Goal: Task Accomplishment & Management: Use online tool/utility

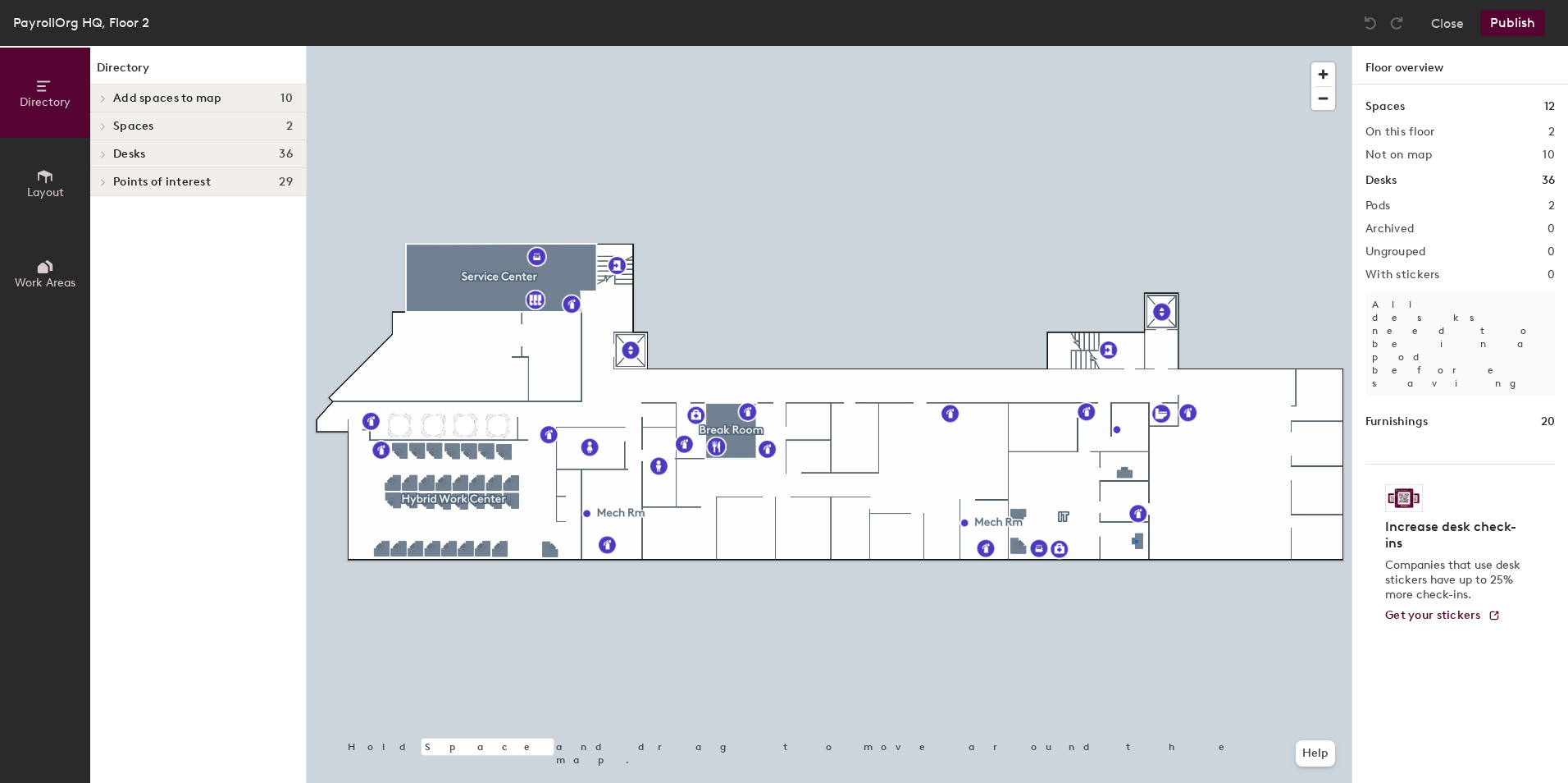
click at [1135, 46] on div at bounding box center [829, 46] width 1045 height 0
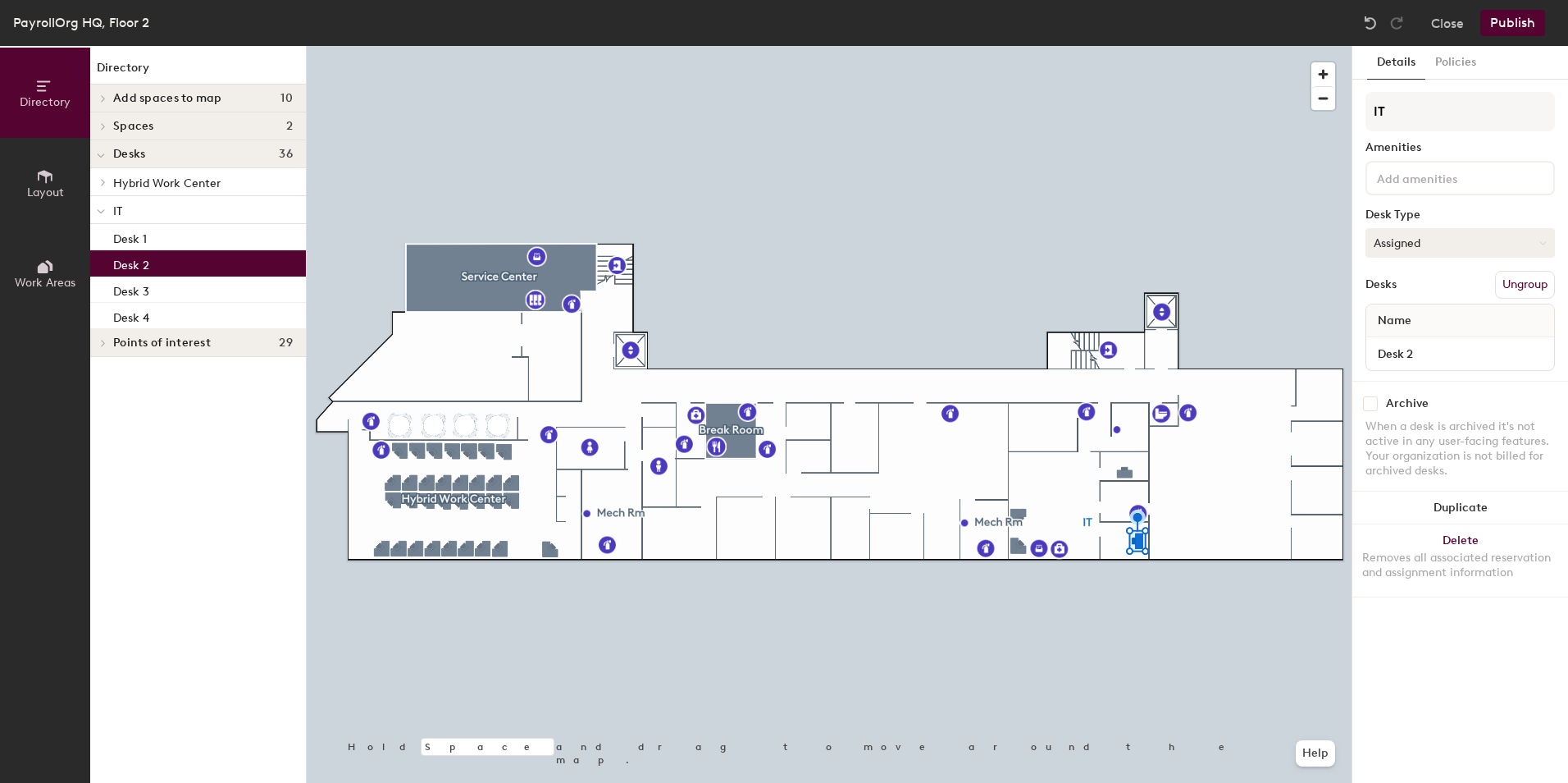
click at [1532, 245] on button "Assigned" at bounding box center [1460, 242] width 189 height 29
click at [1409, 339] on div "Hoteled" at bounding box center [1448, 342] width 164 height 24
click at [1516, 28] on button "Publish" at bounding box center [1513, 23] width 65 height 26
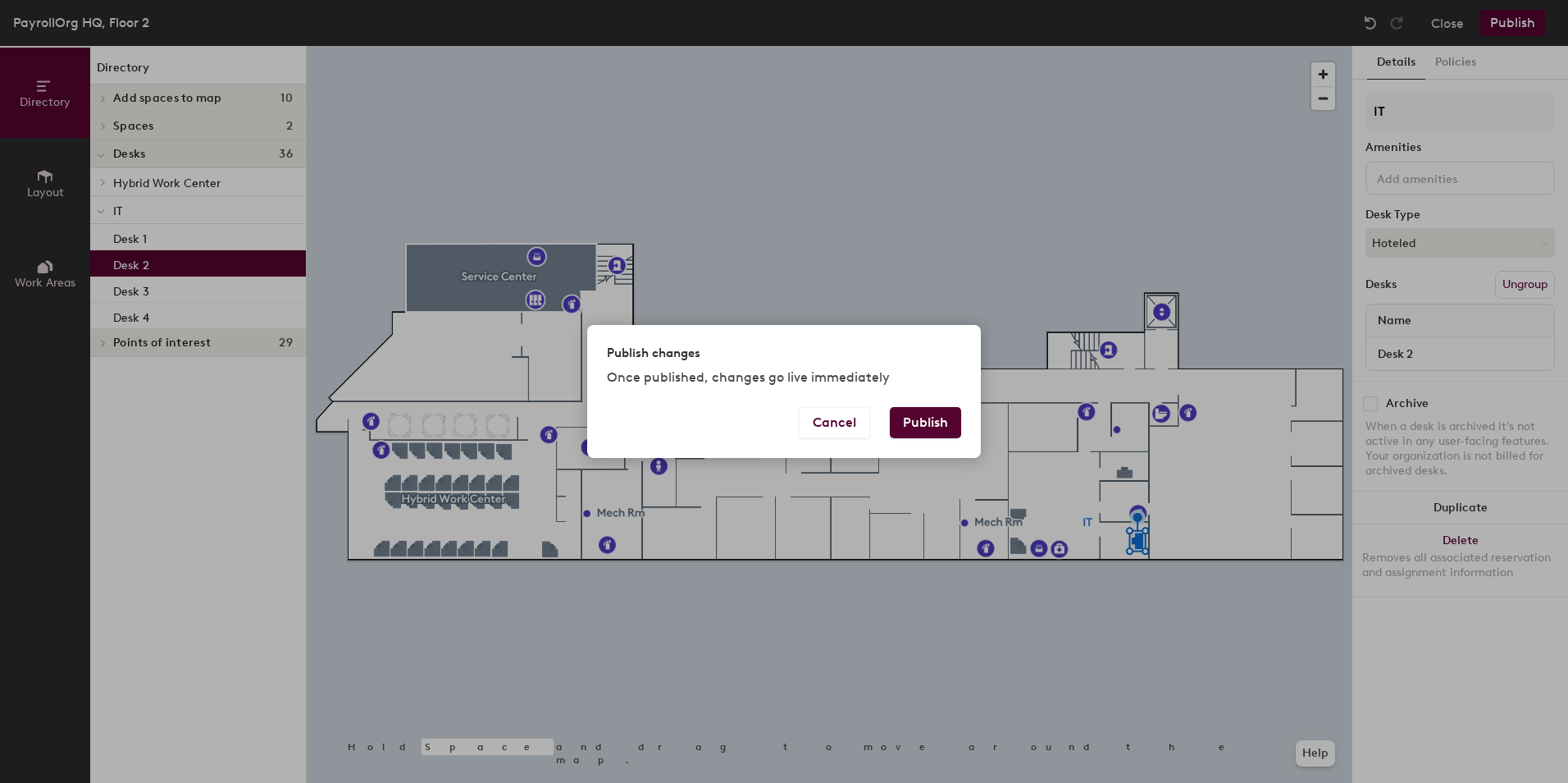
click at [932, 423] on button "Publish" at bounding box center [925, 422] width 71 height 31
